Goal: Find specific page/section: Find specific page/section

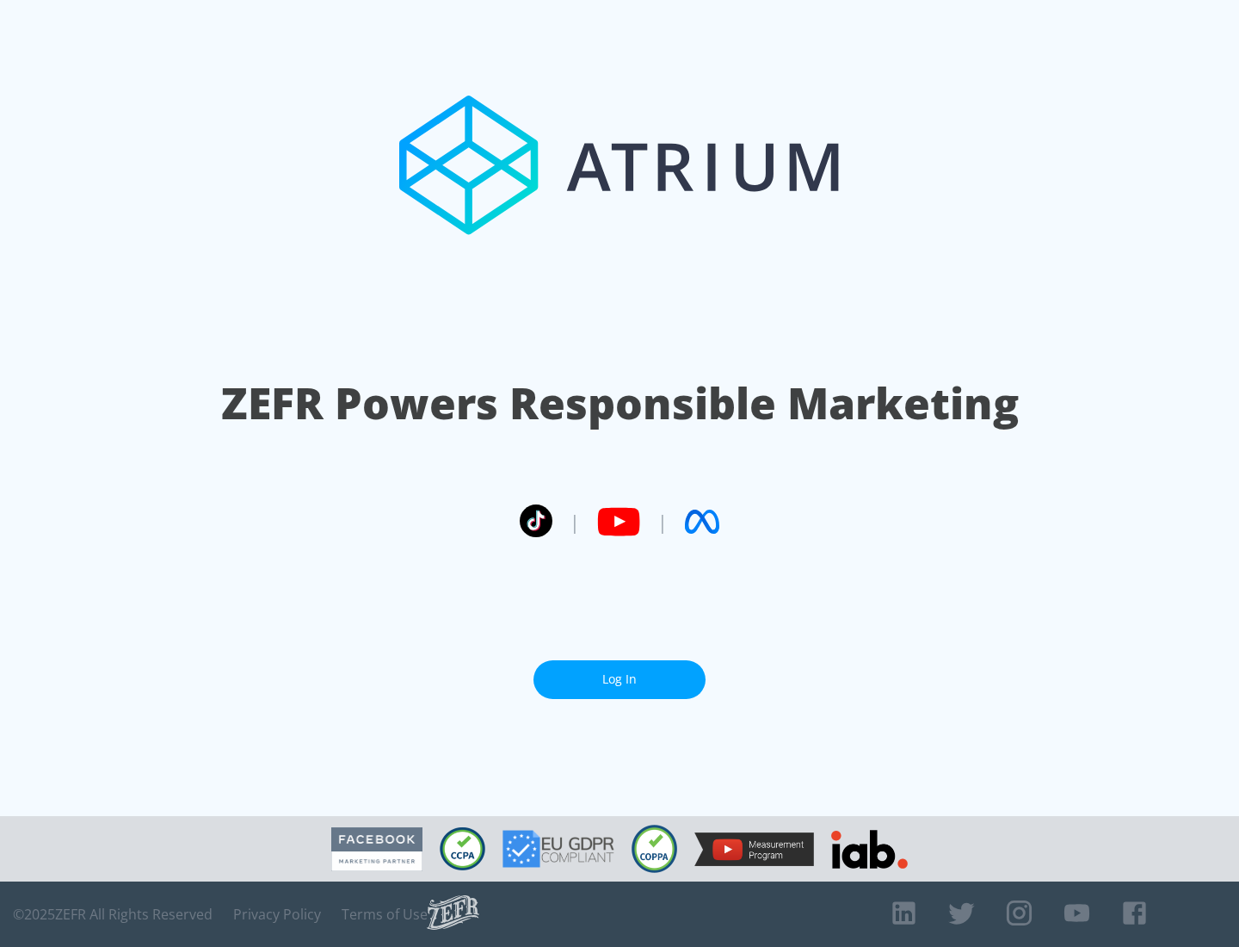
click at [620, 679] on link "Log In" at bounding box center [620, 679] width 172 height 39
